Goal: Obtain resource: Obtain resource

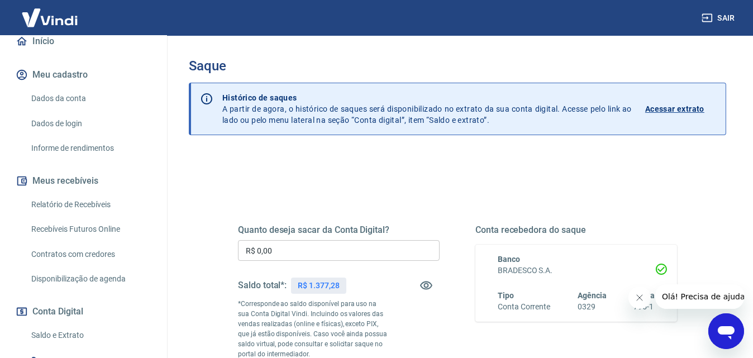
scroll to position [112, 0]
click at [72, 212] on link "Relatório de Recebíveis" at bounding box center [90, 204] width 127 height 23
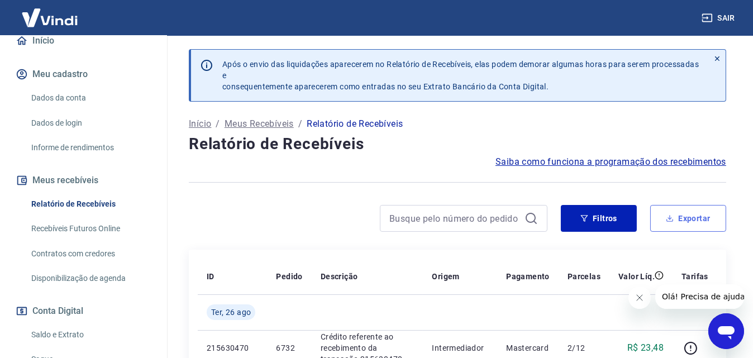
click at [675, 208] on button "Exportar" at bounding box center [688, 218] width 76 height 27
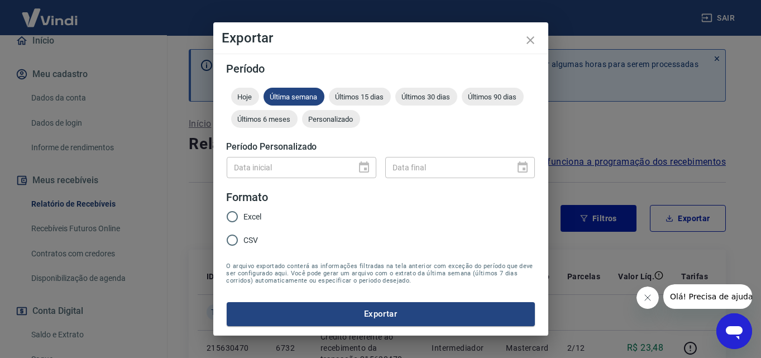
click at [371, 164] on div "Data inicial" at bounding box center [302, 167] width 150 height 21
click at [336, 115] on span "Personalizado" at bounding box center [331, 119] width 58 height 8
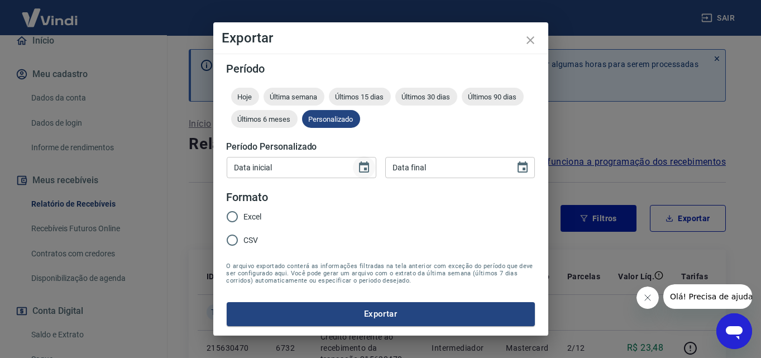
click at [360, 161] on icon "Choose date" at bounding box center [363, 167] width 13 height 13
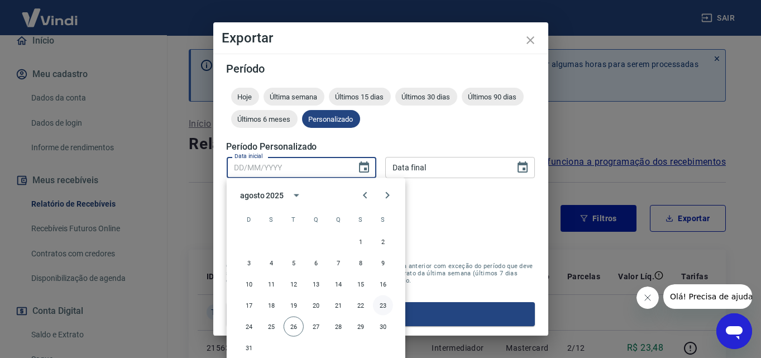
click at [384, 308] on button "23" at bounding box center [383, 305] width 20 height 20
type input "23/08/2025"
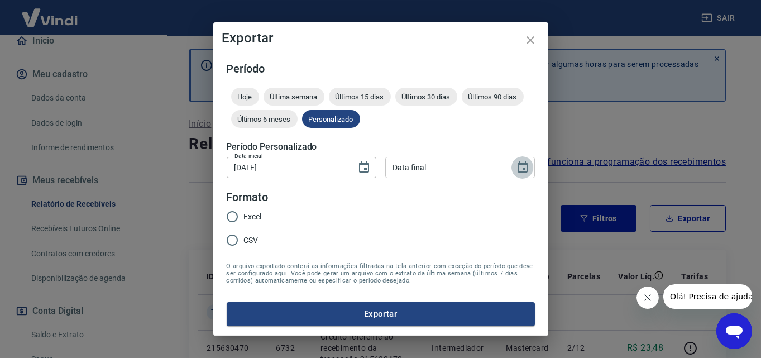
drag, startPoint x: 524, startPoint y: 168, endPoint x: 524, endPoint y: 176, distance: 8.4
click at [524, 168] on icon "Choose date" at bounding box center [523, 166] width 10 height 11
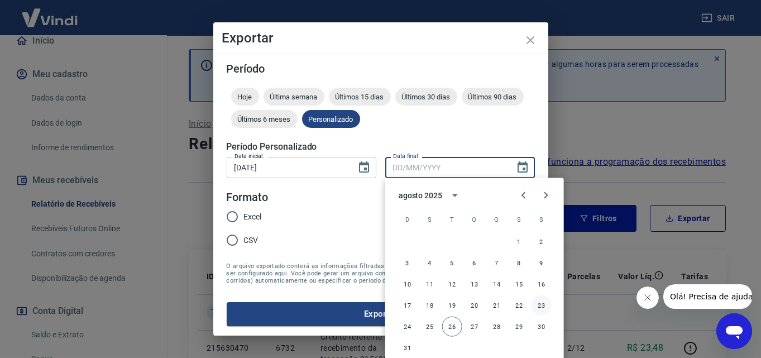
click at [545, 304] on button "23" at bounding box center [541, 305] width 20 height 20
type input "23/08/2025"
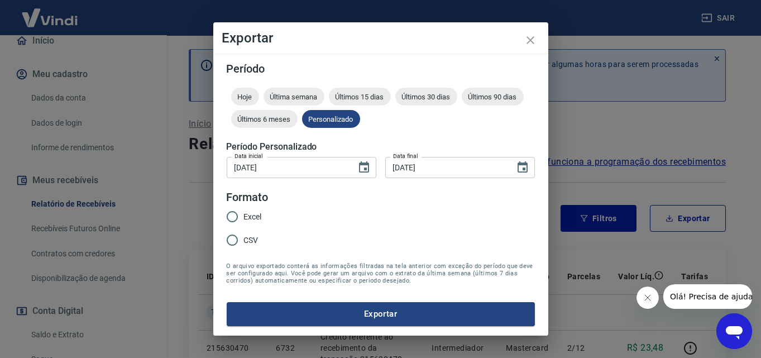
click at [234, 212] on input "Excel" at bounding box center [232, 216] width 23 height 23
radio input "true"
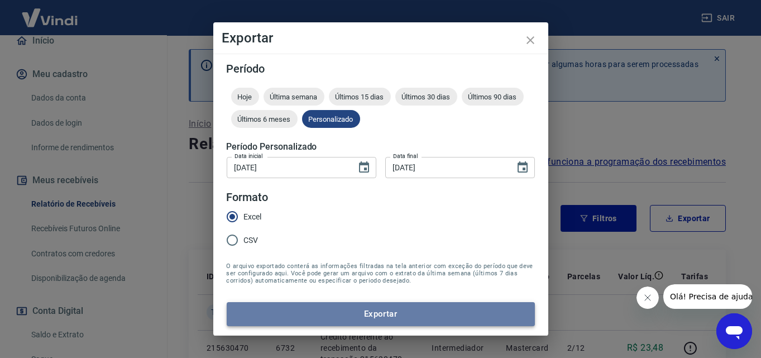
click at [365, 313] on button "Exportar" at bounding box center [381, 313] width 308 height 23
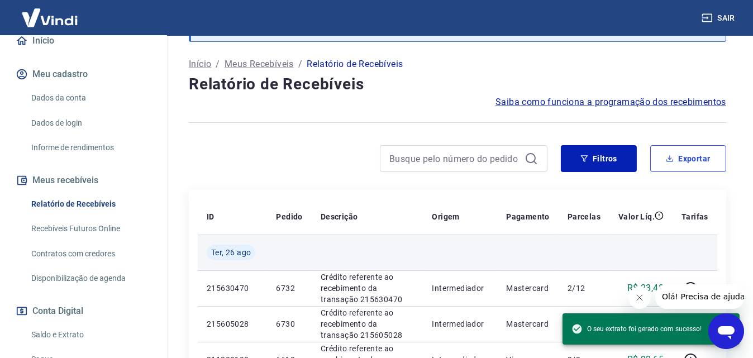
scroll to position [112, 0]
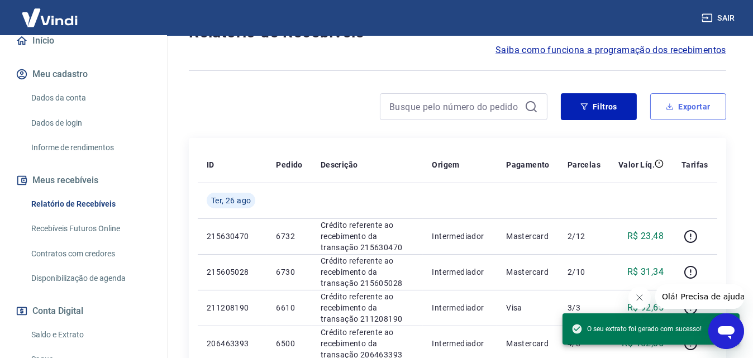
drag, startPoint x: 709, startPoint y: 111, endPoint x: 429, endPoint y: 124, distance: 280.0
click at [709, 111] on button "Exportar" at bounding box center [688, 106] width 76 height 27
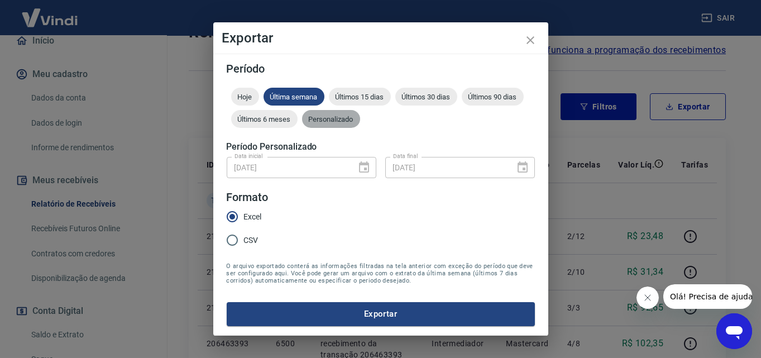
click at [334, 120] on span "Personalizado" at bounding box center [331, 119] width 58 height 8
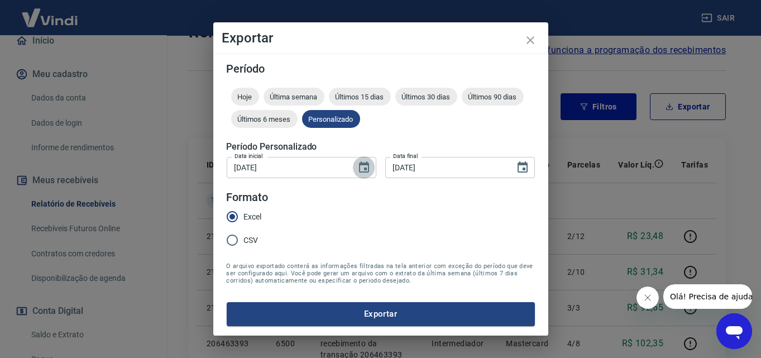
click at [371, 169] on button "Choose date, selected date is 23 de ago de 2025" at bounding box center [364, 167] width 22 height 22
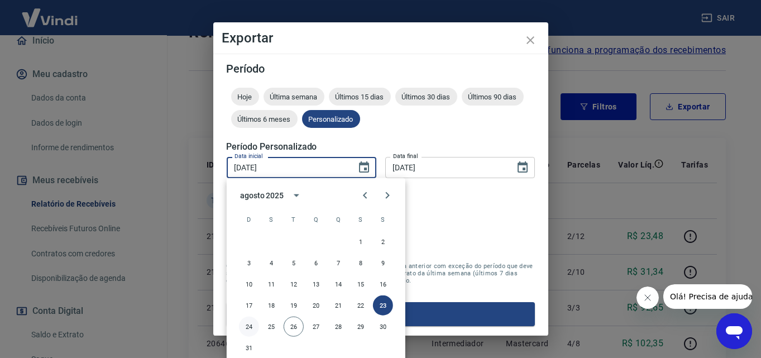
click at [254, 328] on button "24" at bounding box center [249, 327] width 20 height 20
type input "24/08/2025"
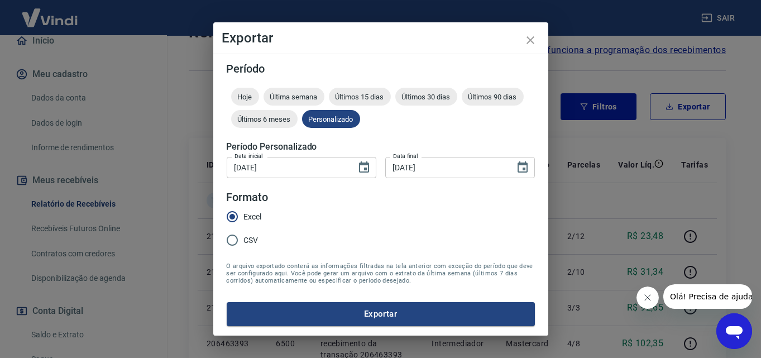
click at [525, 169] on icon "Choose date, selected date is 23 de ago de 2025" at bounding box center [522, 167] width 13 height 13
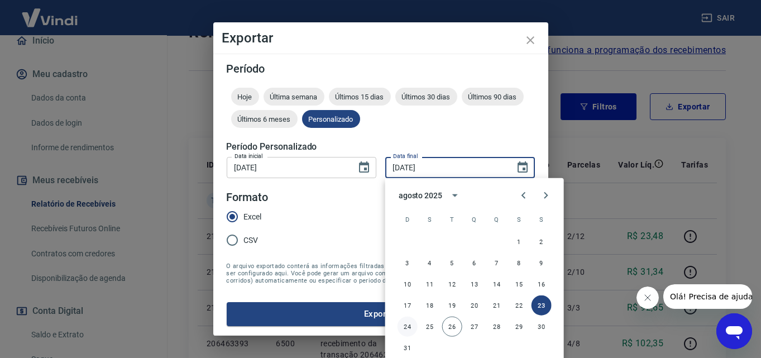
click at [408, 326] on button "24" at bounding box center [407, 327] width 20 height 20
type input "24/08/2025"
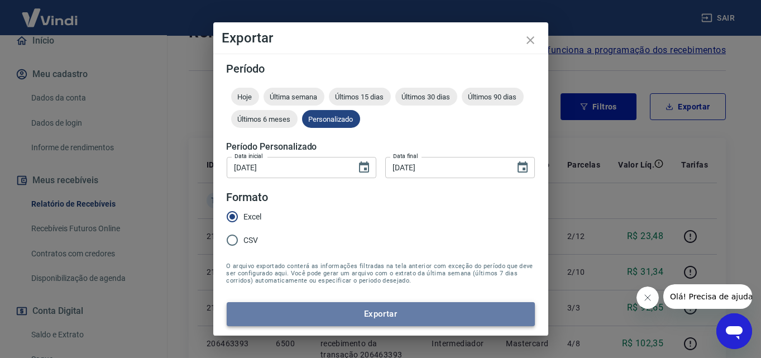
click at [342, 313] on button "Exportar" at bounding box center [381, 313] width 308 height 23
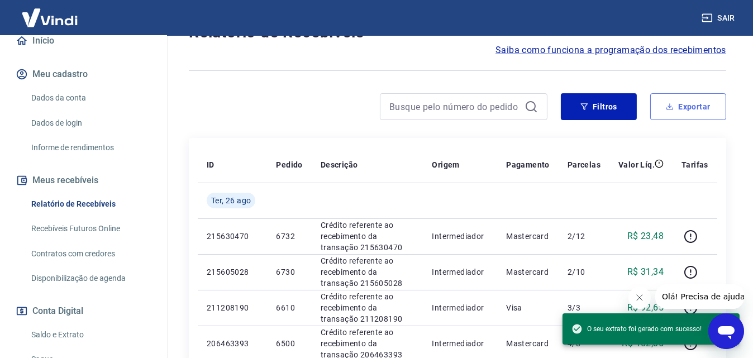
click at [667, 100] on button "Exportar" at bounding box center [688, 106] width 76 height 27
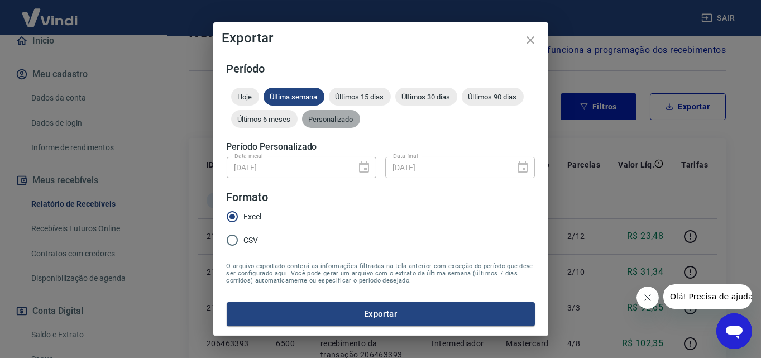
click at [323, 112] on div "Personalizado" at bounding box center [331, 119] width 58 height 18
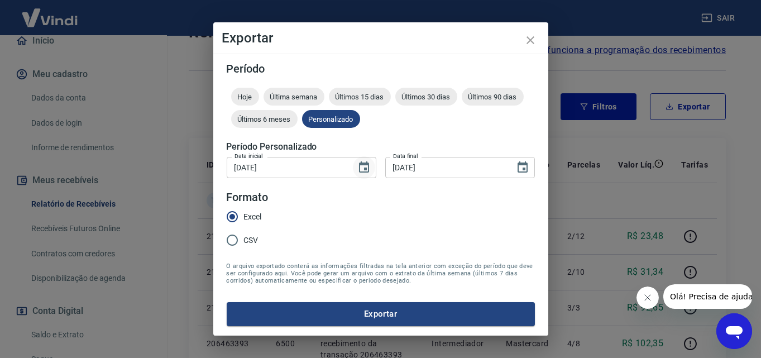
drag, startPoint x: 365, startPoint y: 170, endPoint x: 356, endPoint y: 175, distance: 10.7
click at [365, 170] on icon "Choose date, selected date is 24 de ago de 2025" at bounding box center [363, 167] width 13 height 13
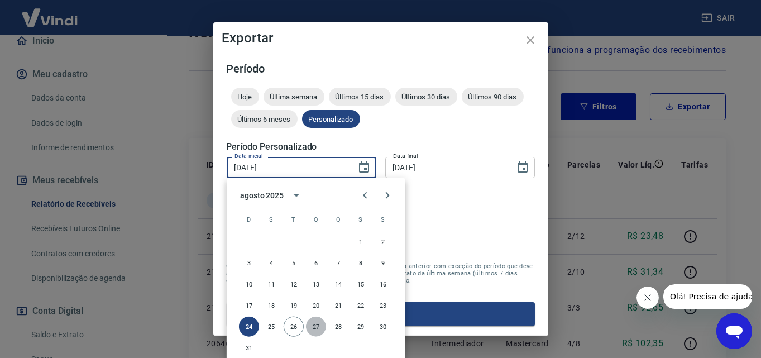
click at [312, 326] on button "27" at bounding box center [316, 327] width 20 height 20
type input "27/08/2025"
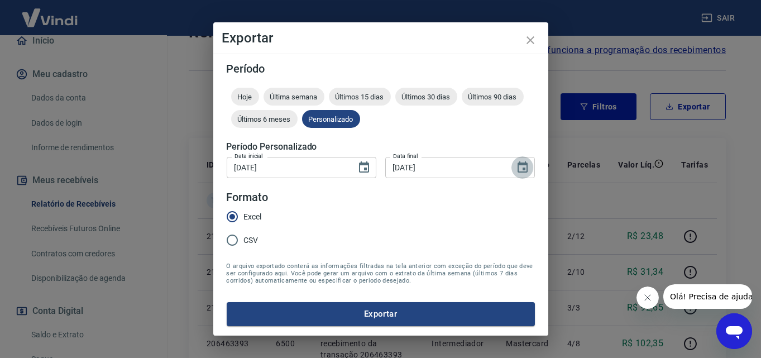
click at [516, 176] on button "Choose date, selected date is 24 de ago de 2025" at bounding box center [522, 167] width 22 height 22
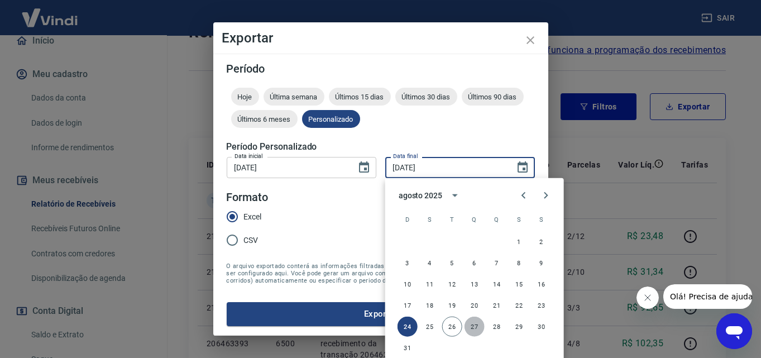
click at [477, 329] on button "27" at bounding box center [474, 327] width 20 height 20
type input "27/08/2025"
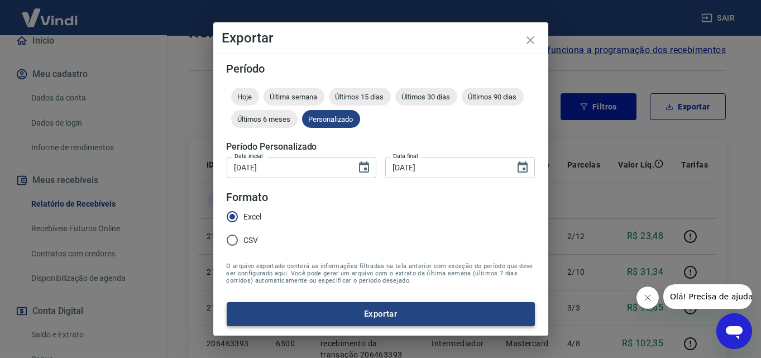
click at [355, 313] on button "Exportar" at bounding box center [381, 313] width 308 height 23
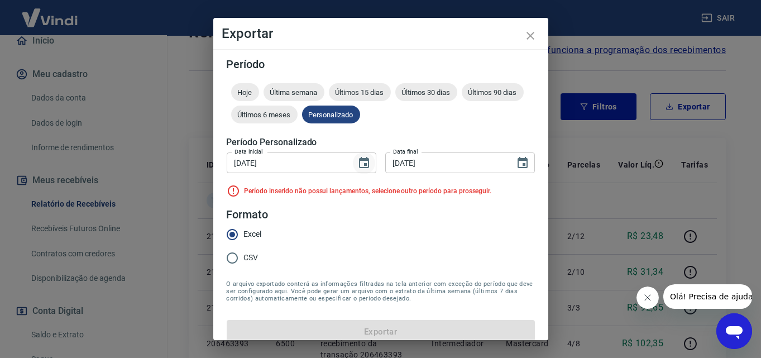
click at [362, 163] on icon "Choose date, selected date is 27 de ago de 2025" at bounding box center [363, 162] width 13 height 13
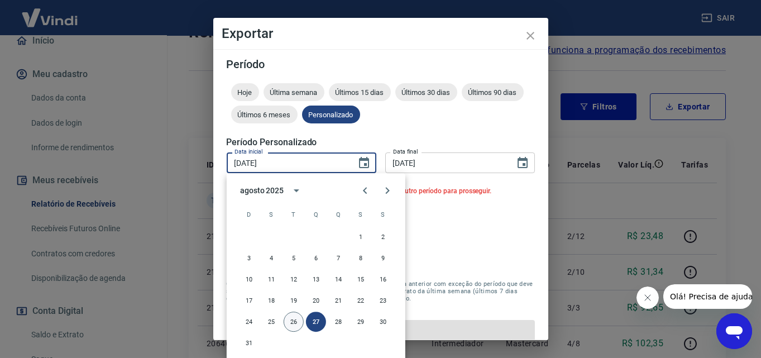
click at [297, 323] on button "26" at bounding box center [294, 322] width 20 height 20
type input "[DATE]"
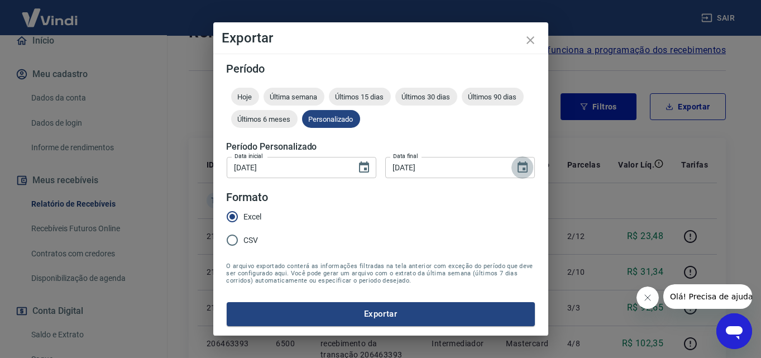
click at [526, 171] on icon "Choose date, selected date is 27 de ago de 2025" at bounding box center [523, 166] width 10 height 11
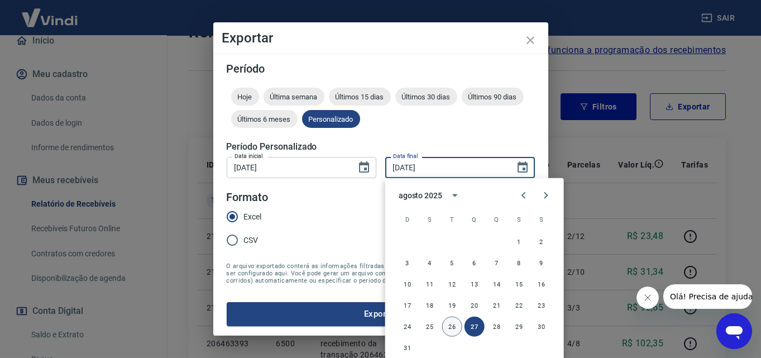
click at [454, 324] on button "26" at bounding box center [452, 327] width 20 height 20
type input "[DATE]"
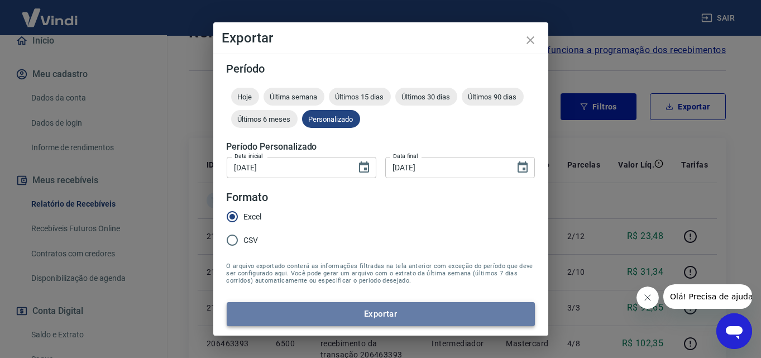
click at [413, 311] on button "Exportar" at bounding box center [381, 313] width 308 height 23
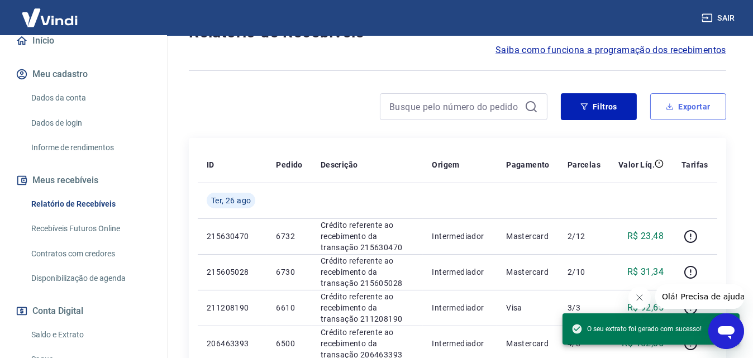
click at [670, 100] on button "Exportar" at bounding box center [688, 106] width 76 height 27
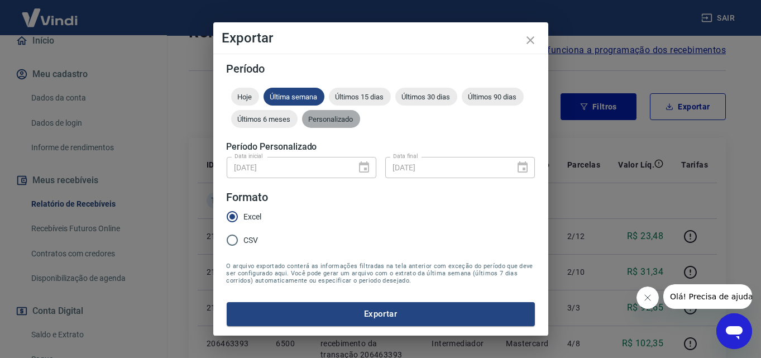
click at [344, 121] on span "Personalizado" at bounding box center [331, 119] width 58 height 8
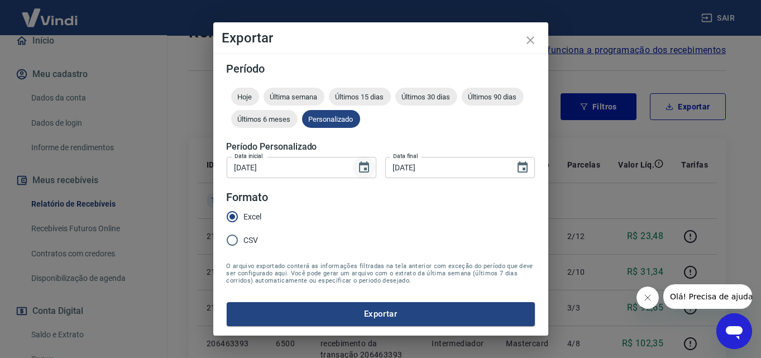
click at [370, 172] on icon "Choose date, selected date is 26 de ago de 2025" at bounding box center [363, 167] width 13 height 13
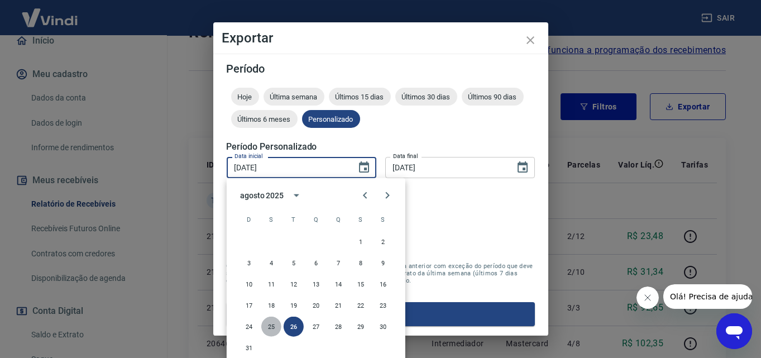
click at [267, 321] on button "25" at bounding box center [271, 327] width 20 height 20
type input "25/08/2025"
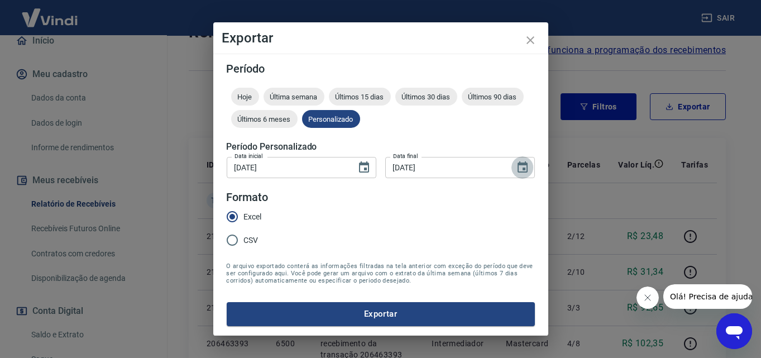
click at [526, 170] on icon "Choose date, selected date is 26 de ago de 2025" at bounding box center [523, 166] width 10 height 11
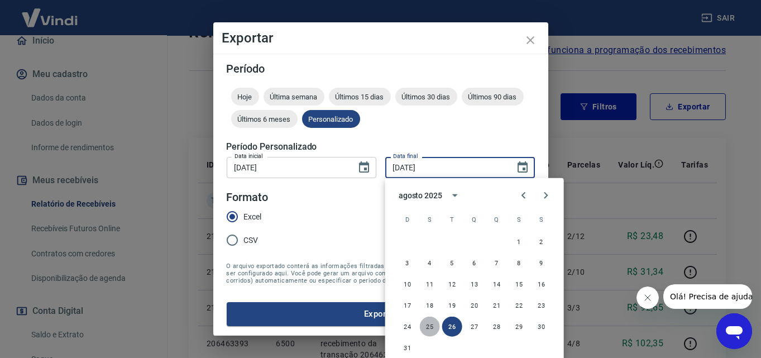
click at [427, 326] on button "25" at bounding box center [430, 327] width 20 height 20
type input "25/08/2025"
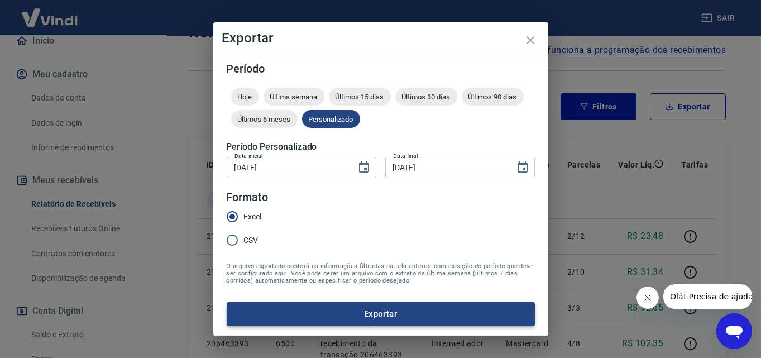
click at [406, 314] on button "Exportar" at bounding box center [381, 313] width 308 height 23
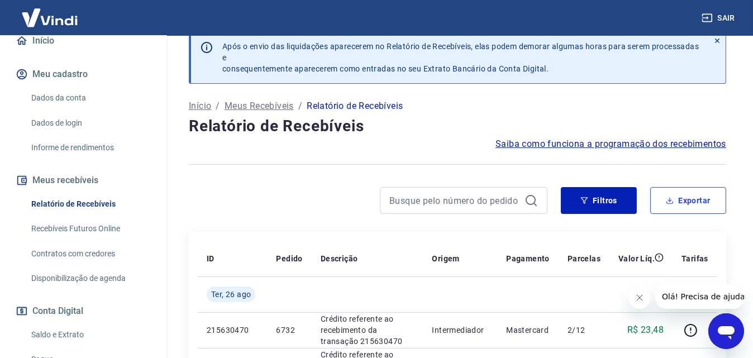
scroll to position [0, 0]
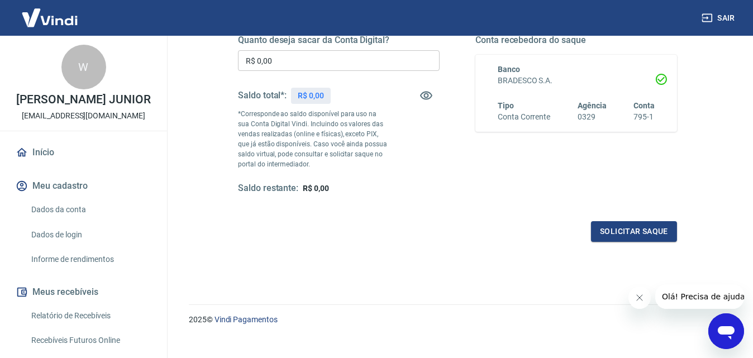
scroll to position [203, 0]
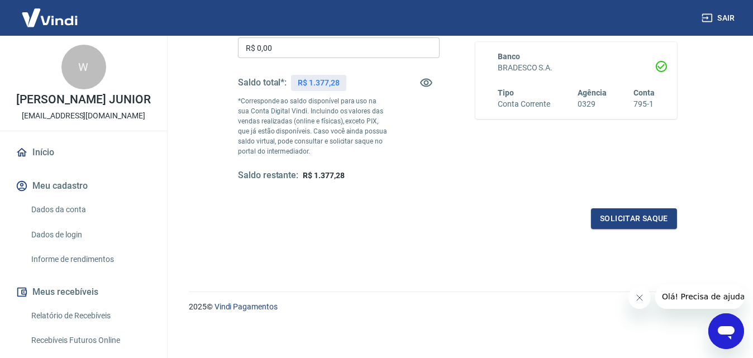
click at [66, 322] on link "Relatório de Recebíveis" at bounding box center [90, 315] width 127 height 23
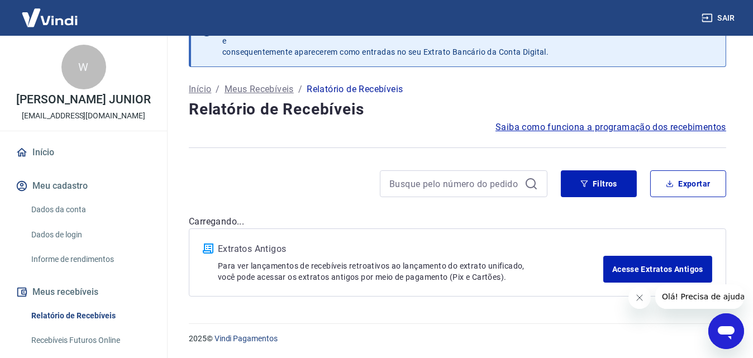
scroll to position [33, 0]
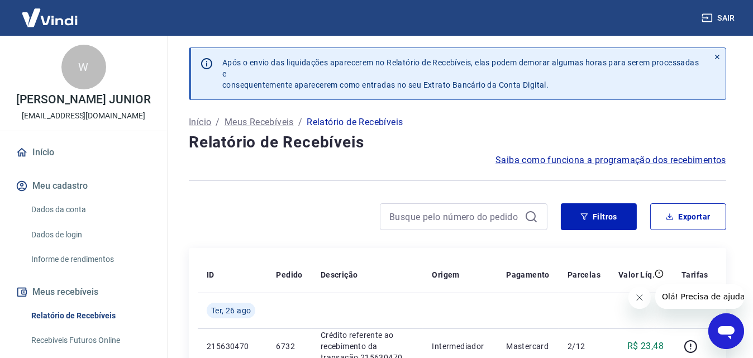
scroll to position [0, 0]
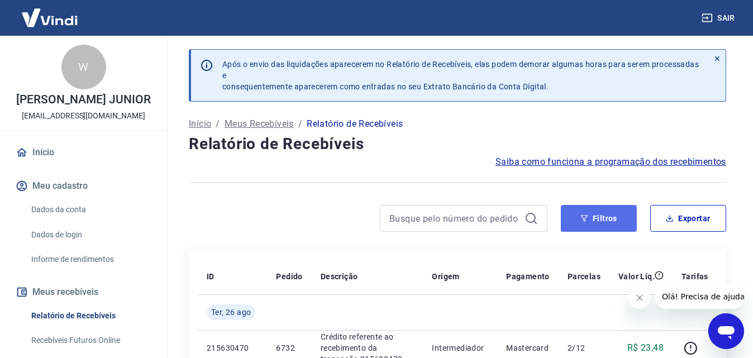
click at [618, 218] on button "Filtros" at bounding box center [599, 218] width 76 height 27
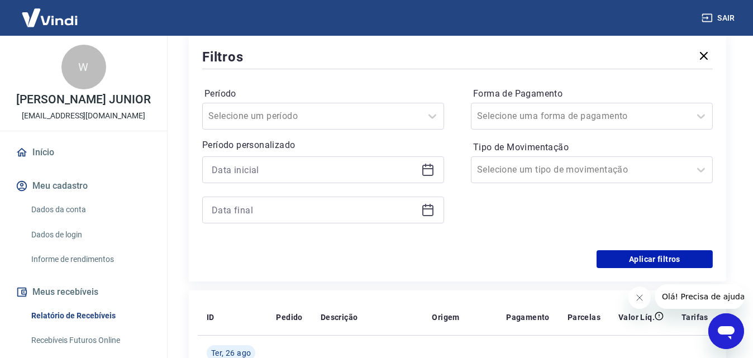
scroll to position [223, 0]
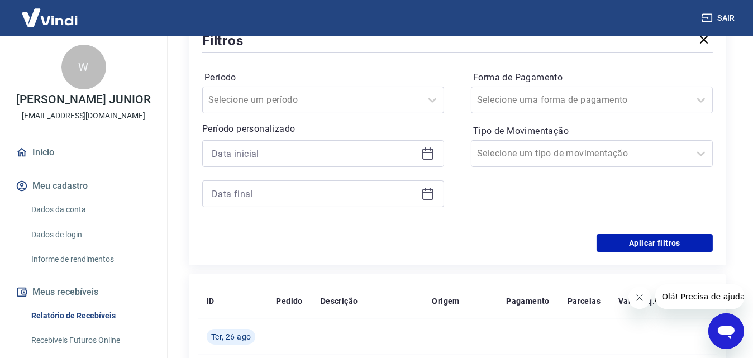
click at [423, 157] on icon at bounding box center [427, 154] width 11 height 11
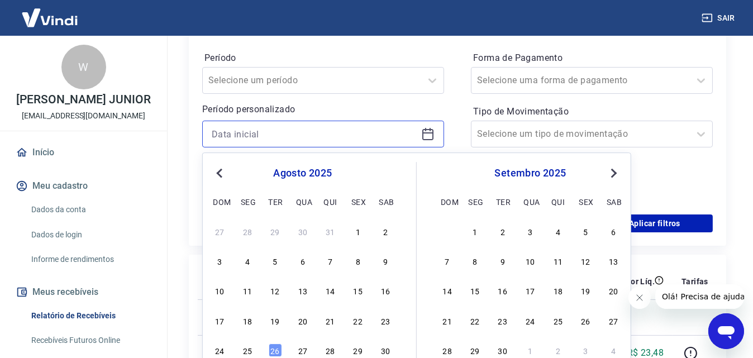
scroll to position [391, 0]
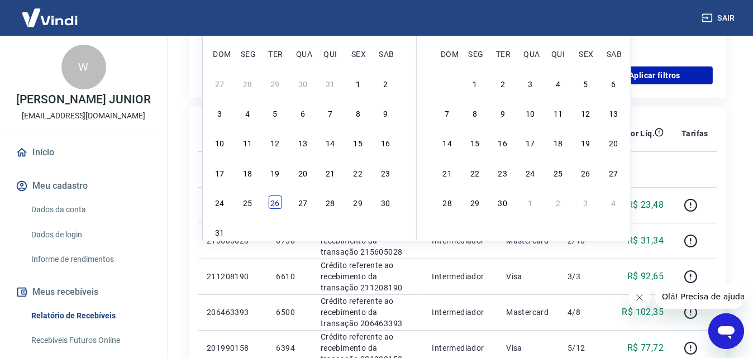
click at [271, 203] on div "26" at bounding box center [274, 201] width 13 height 13
type input "[DATE]"
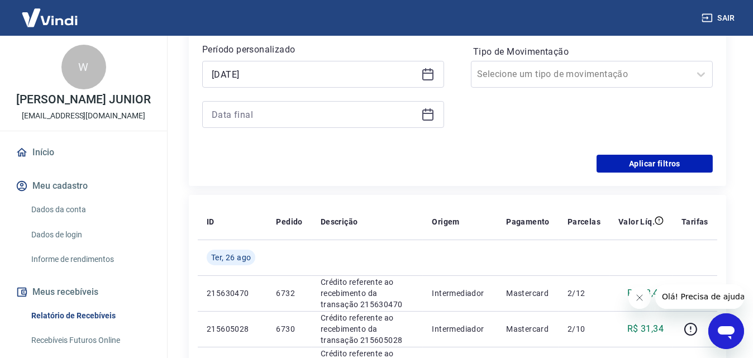
scroll to position [223, 0]
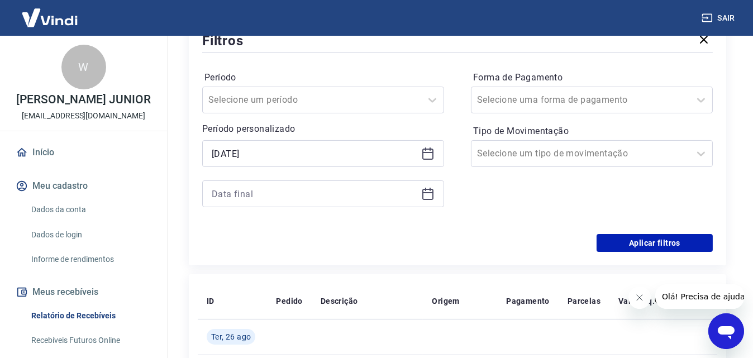
click at [433, 194] on icon at bounding box center [427, 194] width 11 height 11
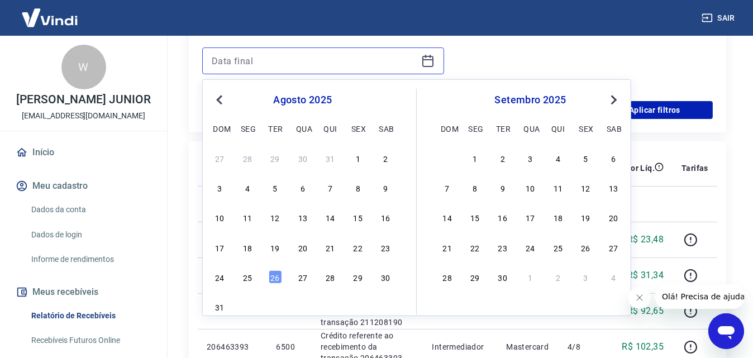
scroll to position [391, 0]
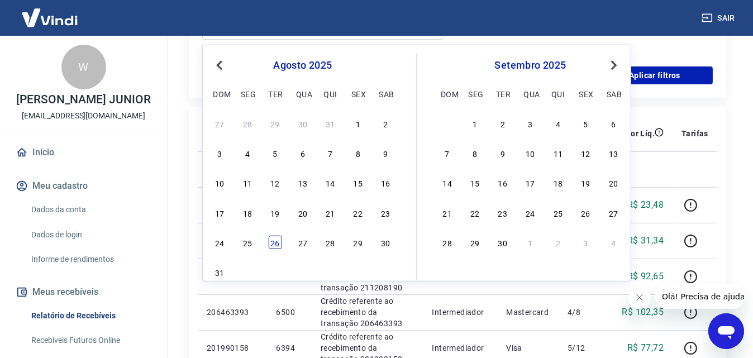
click at [277, 240] on div "26" at bounding box center [274, 242] width 13 height 13
type input "[DATE]"
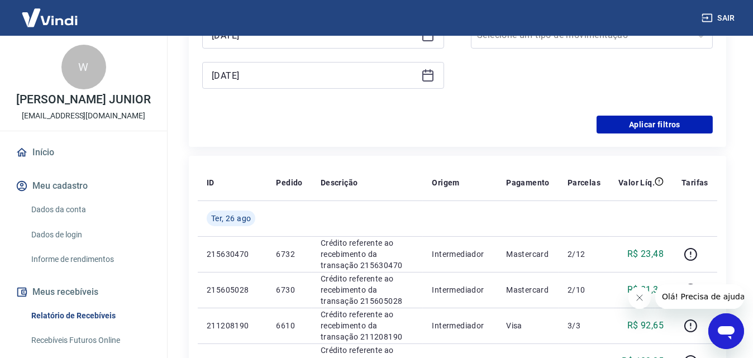
scroll to position [279, 0]
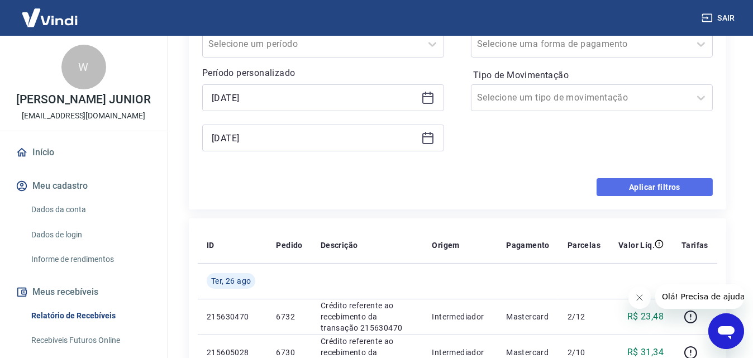
click at [652, 183] on button "Aplicar filtros" at bounding box center [654, 187] width 116 height 18
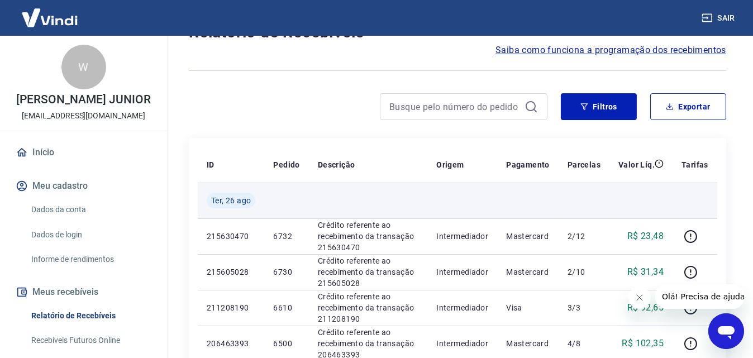
scroll to position [112, 0]
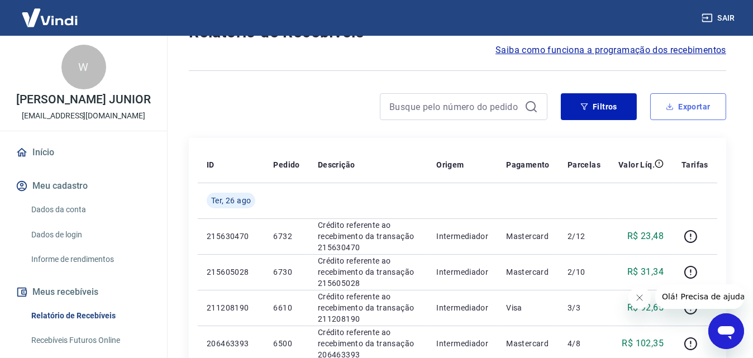
click at [670, 109] on icon "button" at bounding box center [669, 107] width 8 height 8
type input "[DATE]"
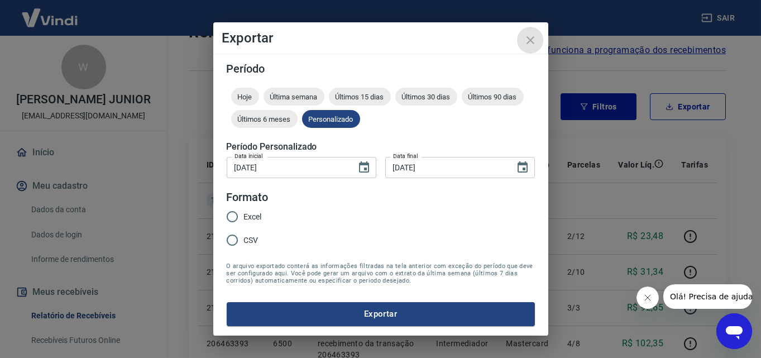
drag, startPoint x: 529, startPoint y: 42, endPoint x: 552, endPoint y: 59, distance: 28.0
click at [530, 43] on icon "close" at bounding box center [530, 39] width 13 height 13
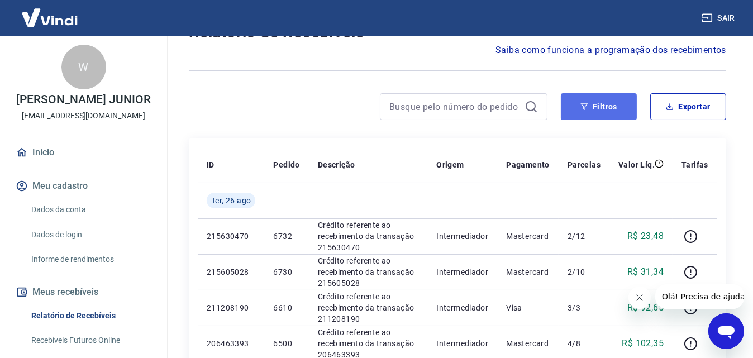
click at [616, 104] on button "Filtros" at bounding box center [599, 106] width 76 height 27
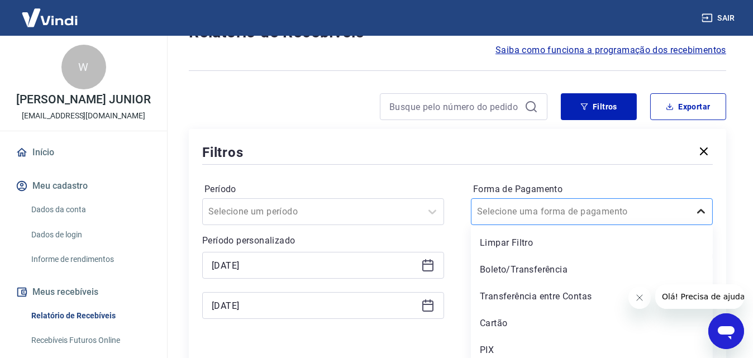
scroll to position [117, 0]
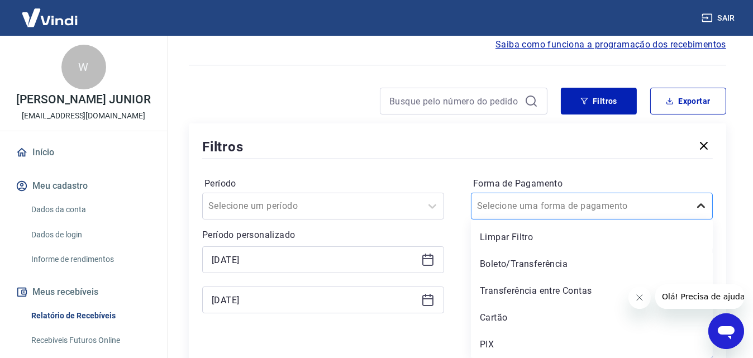
click at [710, 215] on div at bounding box center [700, 206] width 22 height 22
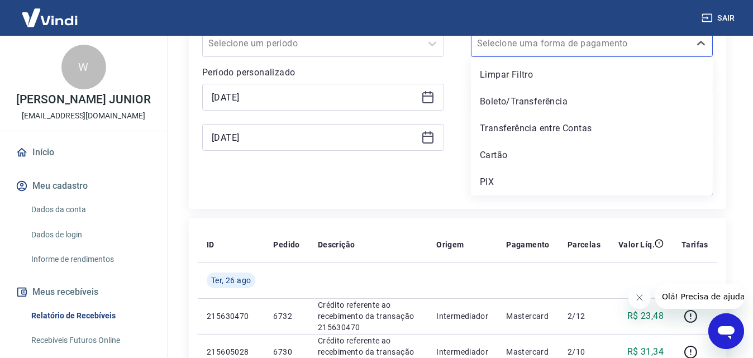
scroll to position [285, 0]
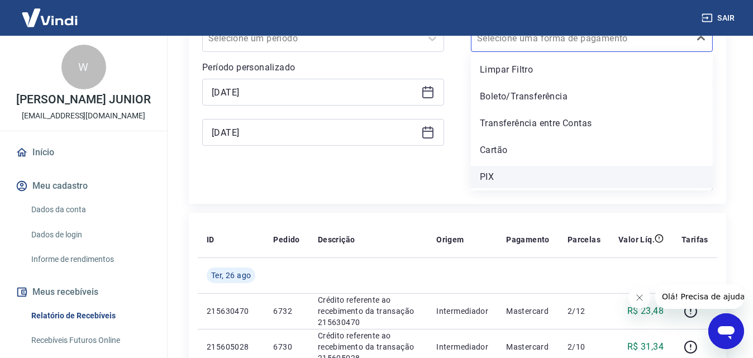
click at [471, 175] on div "PIX" at bounding box center [592, 177] width 242 height 22
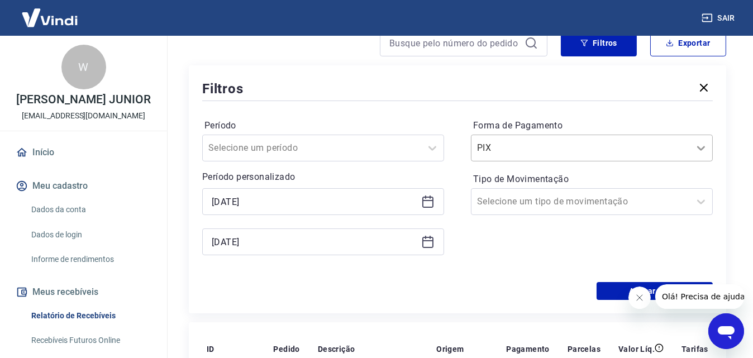
scroll to position [173, 0]
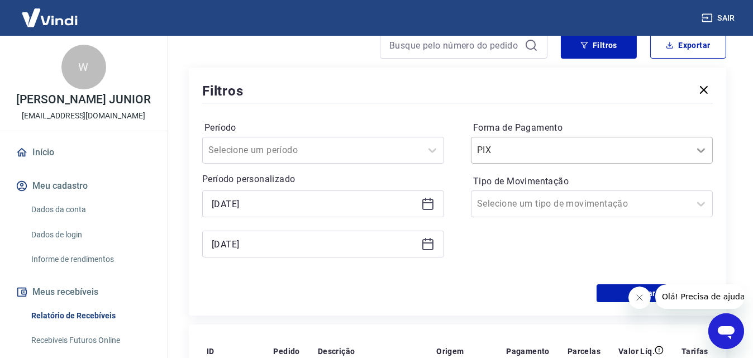
click at [698, 150] on icon at bounding box center [701, 151] width 8 height 4
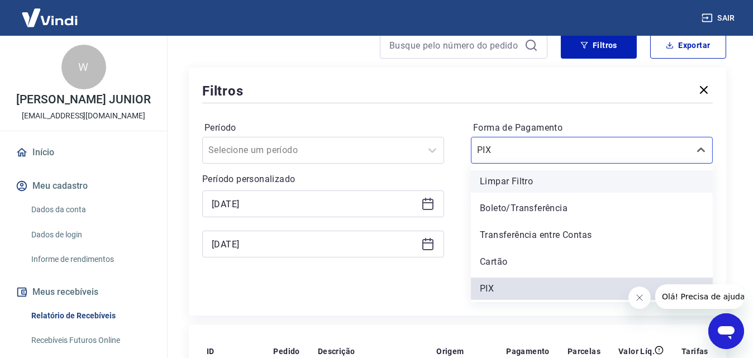
click at [501, 179] on div "Limpar Filtro" at bounding box center [592, 181] width 242 height 22
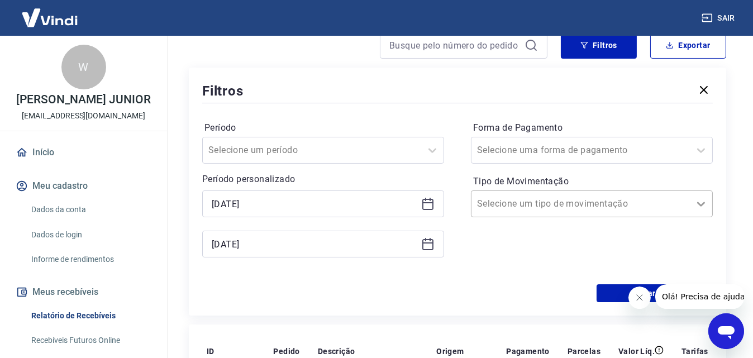
click at [701, 207] on icon at bounding box center [700, 203] width 13 height 13
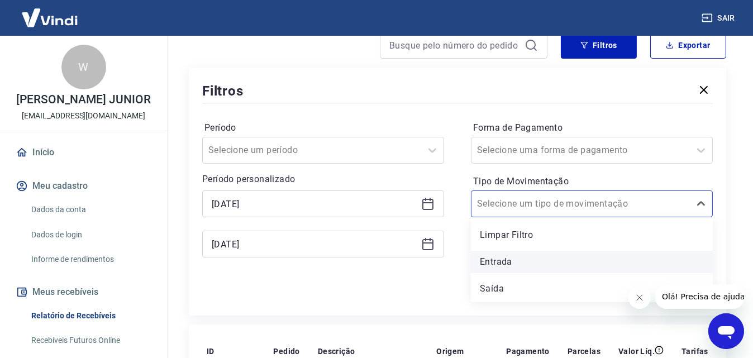
click at [512, 258] on div "Entrada" at bounding box center [592, 262] width 242 height 22
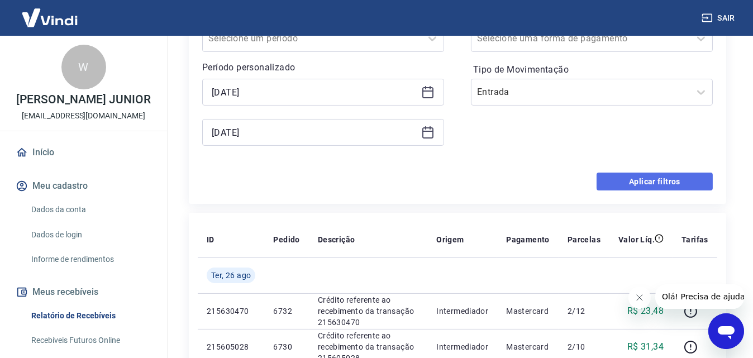
click at [668, 178] on button "Aplicar filtros" at bounding box center [654, 182] width 116 height 18
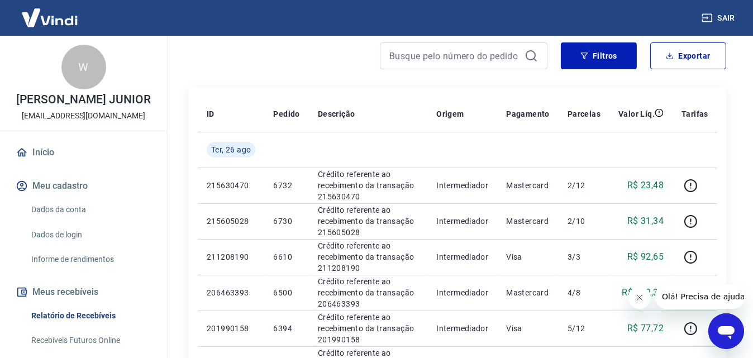
scroll to position [56, 0]
